Goal: Transaction & Acquisition: Book appointment/travel/reservation

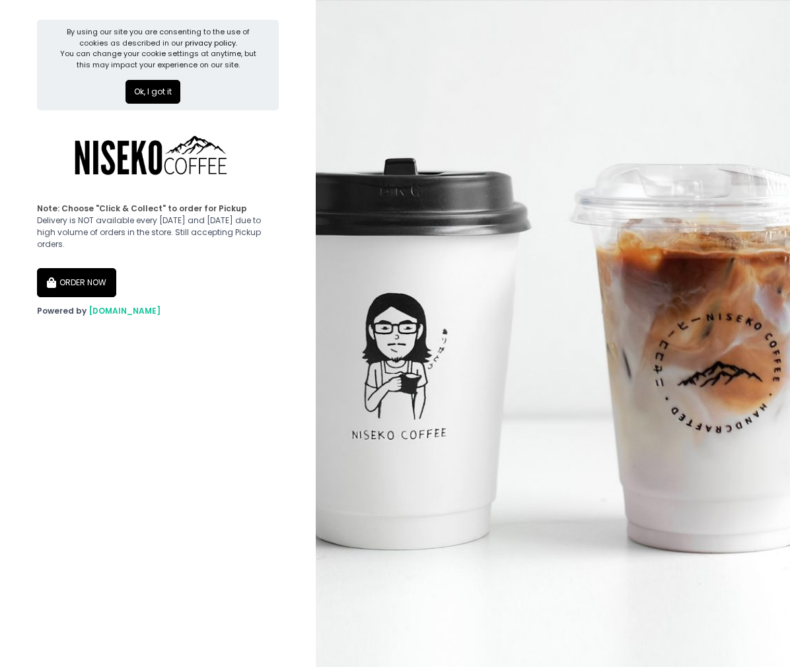
click at [93, 268] on button "ORDER NOW" at bounding box center [76, 282] width 79 height 29
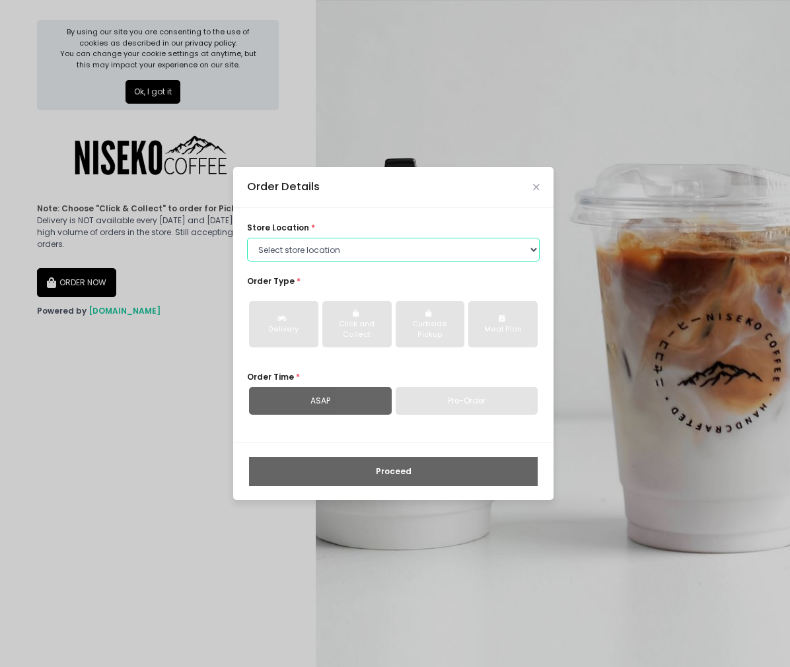
click at [339, 247] on select "Select store location [GEOGRAPHIC_DATA] [GEOGRAPHIC_DATA] Niseko Coffee [GEOGRA…" at bounding box center [393, 250] width 293 height 24
select select "645a039fd957f8b56cab6e88"
click at [247, 238] on select "Select store location [GEOGRAPHIC_DATA] [GEOGRAPHIC_DATA] Niseko Coffee [GEOGRA…" at bounding box center [393, 250] width 293 height 24
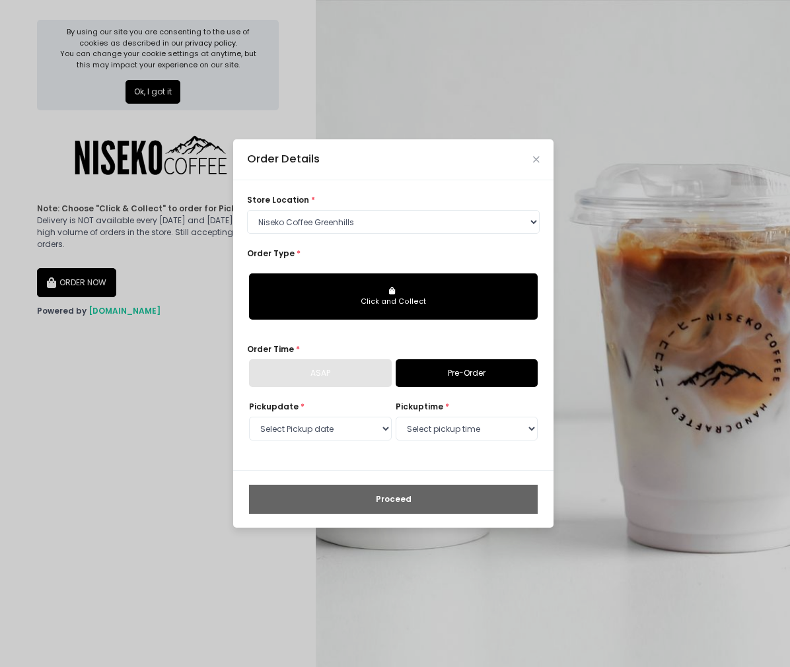
click at [340, 300] on div "Click and Collect" at bounding box center [393, 302] width 271 height 11
click at [349, 422] on select "Select Pickup date Thursday, Oct 2nd Friday, Oct 3rd Saturday, Oct 4th Sunday, …" at bounding box center [320, 429] width 143 height 24
select select "2025-10-02"
click at [249, 417] on select "Select Pickup date Thursday, Oct 2nd Friday, Oct 3rd Saturday, Oct 4th Sunday, …" at bounding box center [320, 429] width 143 height 24
click at [438, 425] on select "Select pickup time 11:00 AM - 11:30 AM 11:30 AM - 12:00 PM 12:00 PM - 12:30 PM …" at bounding box center [467, 429] width 143 height 24
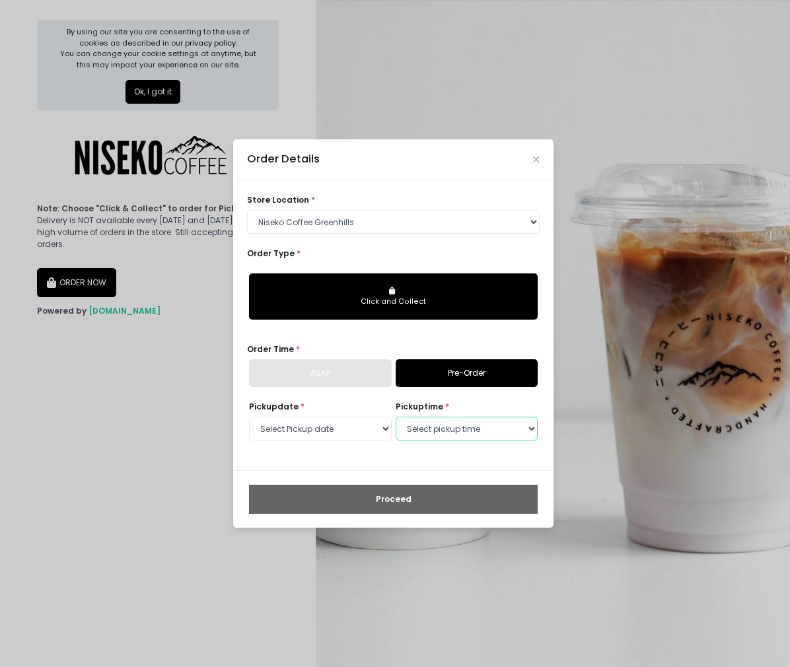
select select "11:00"
click at [396, 417] on select "Select pickup time 11:00 AM - 11:30 AM 11:30 AM - 12:00 PM 12:00 PM - 12:30 PM …" at bounding box center [467, 429] width 143 height 24
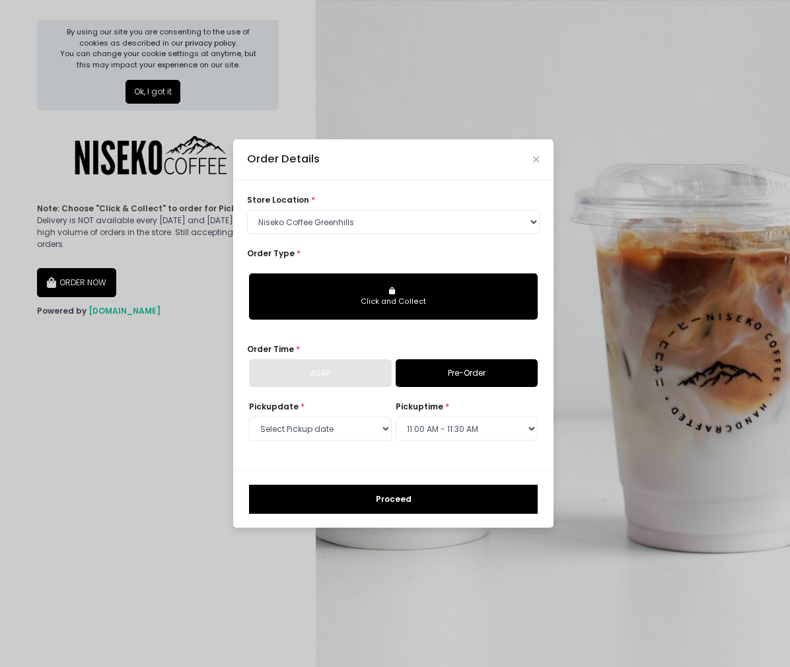
click at [419, 495] on button "Proceed" at bounding box center [393, 499] width 289 height 29
